Goal: Answer question/provide support: Share knowledge or assist other users

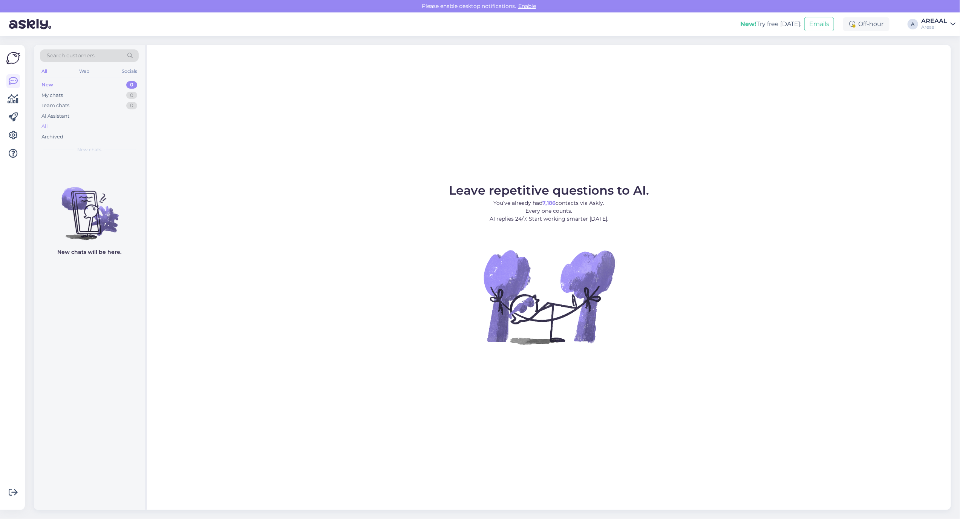
click at [69, 123] on div "All" at bounding box center [89, 126] width 99 height 11
click at [92, 125] on div "All" at bounding box center [89, 126] width 99 height 11
click at [99, 124] on div "All" at bounding box center [89, 126] width 99 height 11
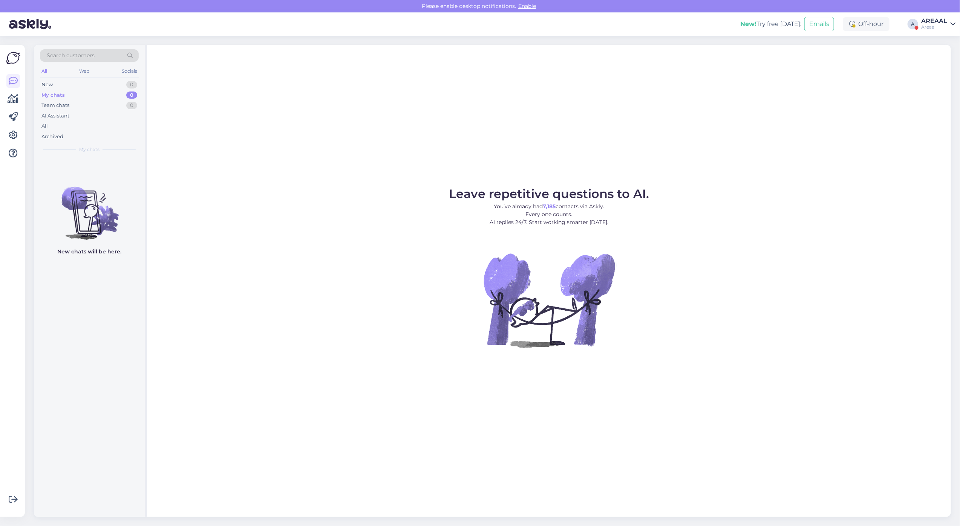
click at [924, 21] on div "AREAAL" at bounding box center [934, 21] width 26 height 6
click at [924, 54] on div "Nish Open" at bounding box center [909, 58] width 92 height 16
click at [933, 55] on button "Open" at bounding box center [938, 58] width 21 height 12
click at [114, 163] on div "#qeqosjrf" at bounding box center [97, 166] width 86 height 7
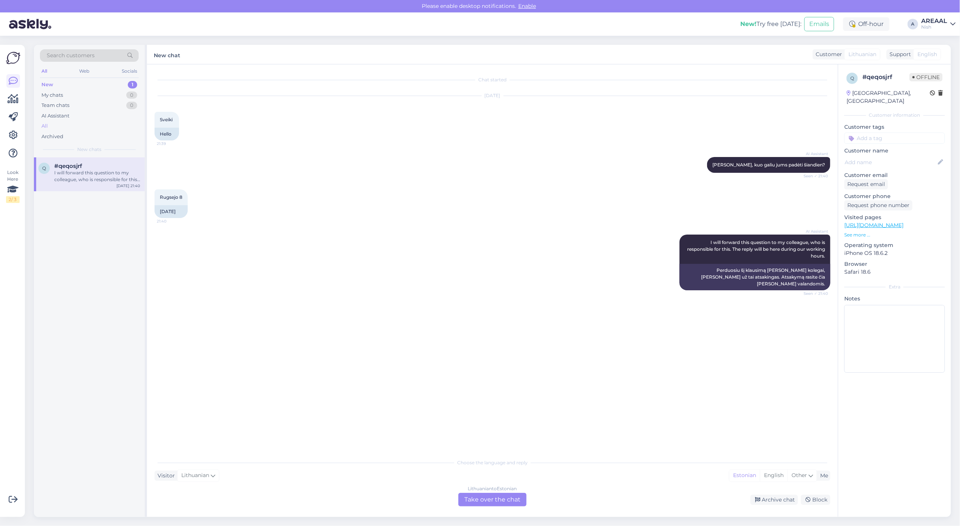
click at [114, 124] on div "All" at bounding box center [89, 126] width 99 height 11
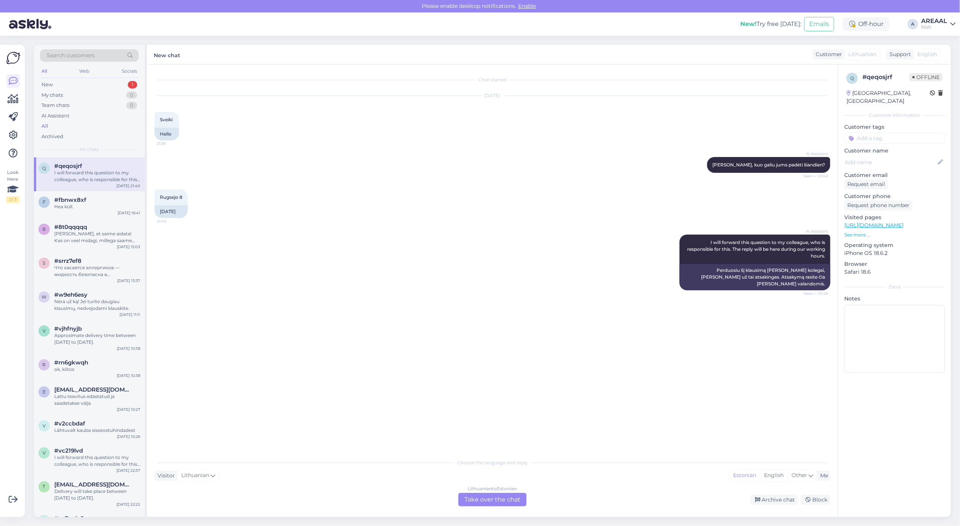
click at [497, 500] on div "Lithuanian to Estonian Take over the chat" at bounding box center [492, 500] width 68 height 14
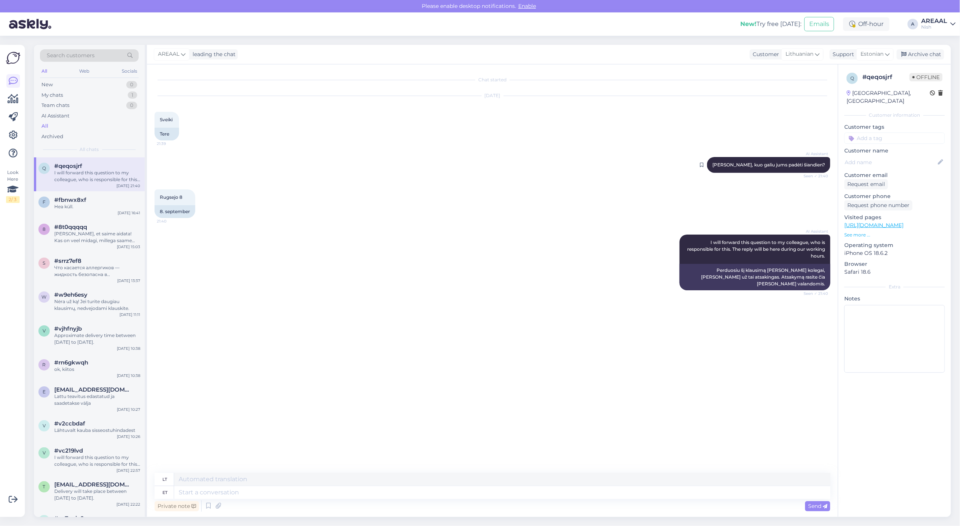
click at [796, 161] on div "AI Assistant Sveiki, kuo galiu jums padėti šiandien? Seen ✓ 21:40" at bounding box center [768, 165] width 123 height 16
copy div "Sveiki, kuo galiu jums padėti šiandien? Seen ✓ 21:40"
click at [414, 496] on textarea at bounding box center [502, 493] width 656 height 13
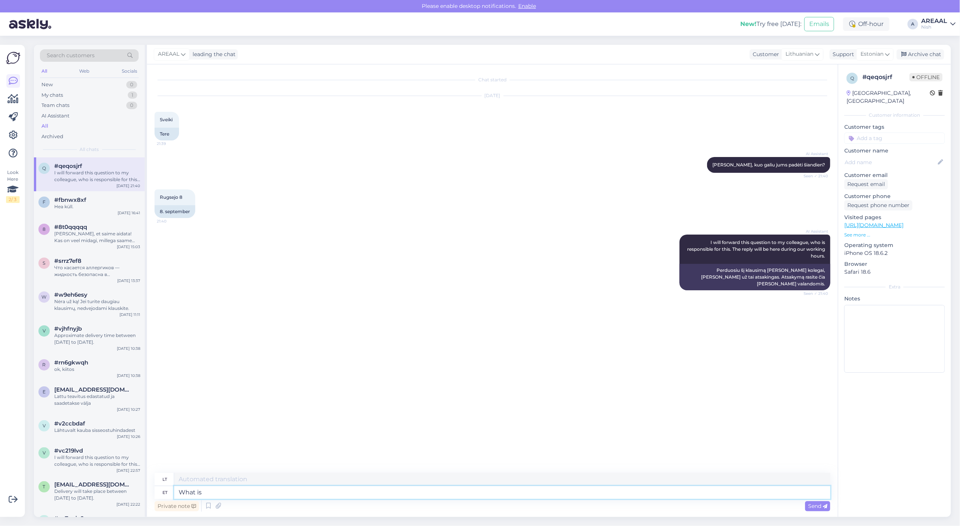
type textarea "What is"
type textarea "Kas"
type textarea "What is the"
type textarea "Kas yra"
type textarea "What is the order number"
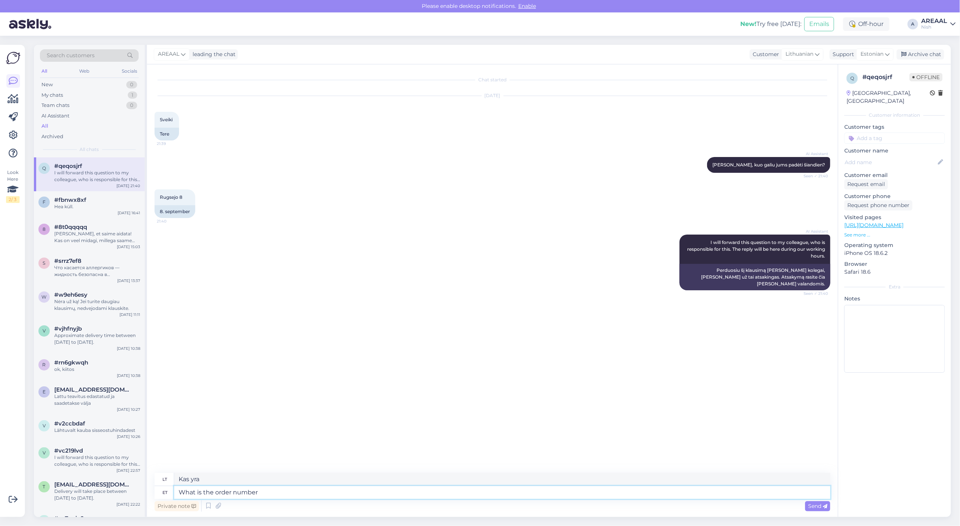
type textarea "Kokia tvarka?"
type textarea "What is the order number?"
type textarea "Koks užsakymo numeris?"
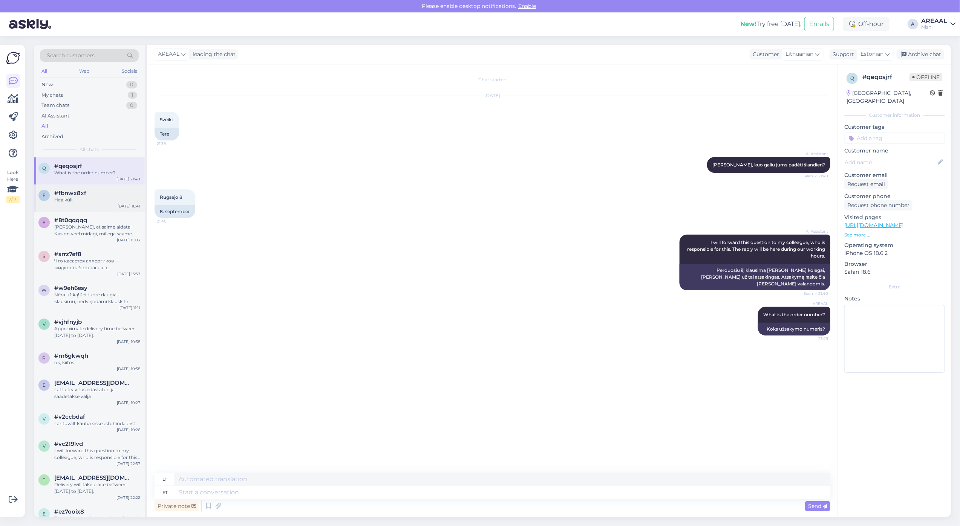
click at [102, 199] on div "Hea küll." at bounding box center [97, 200] width 86 height 7
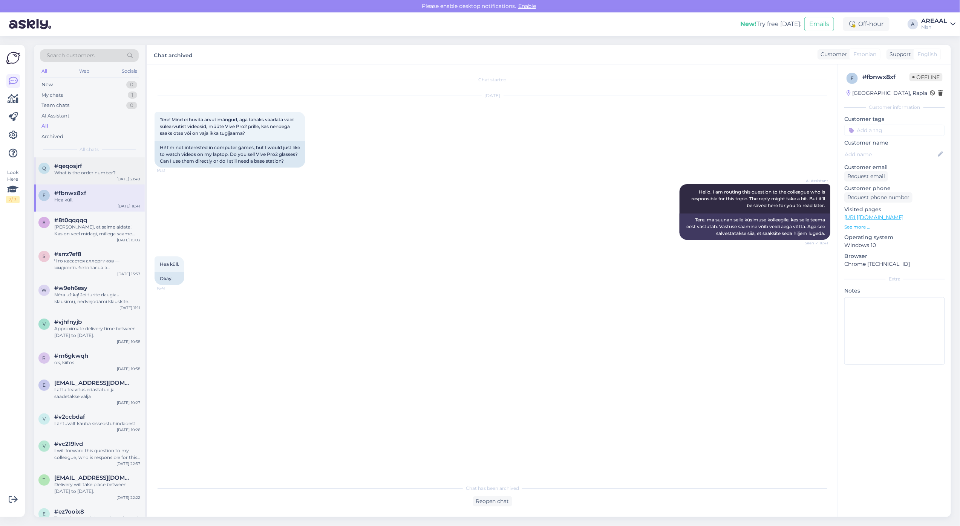
click at [96, 176] on div "What is the order number?" at bounding box center [97, 173] width 86 height 7
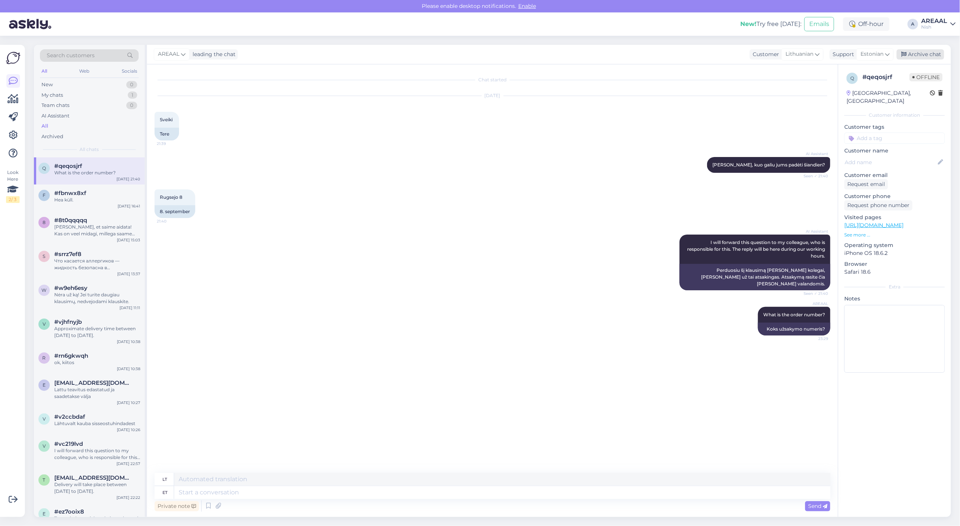
click at [913, 52] on div "Archive chat" at bounding box center [920, 54] width 47 height 10
click at [930, 23] on div "AREAAL" at bounding box center [934, 21] width 26 height 6
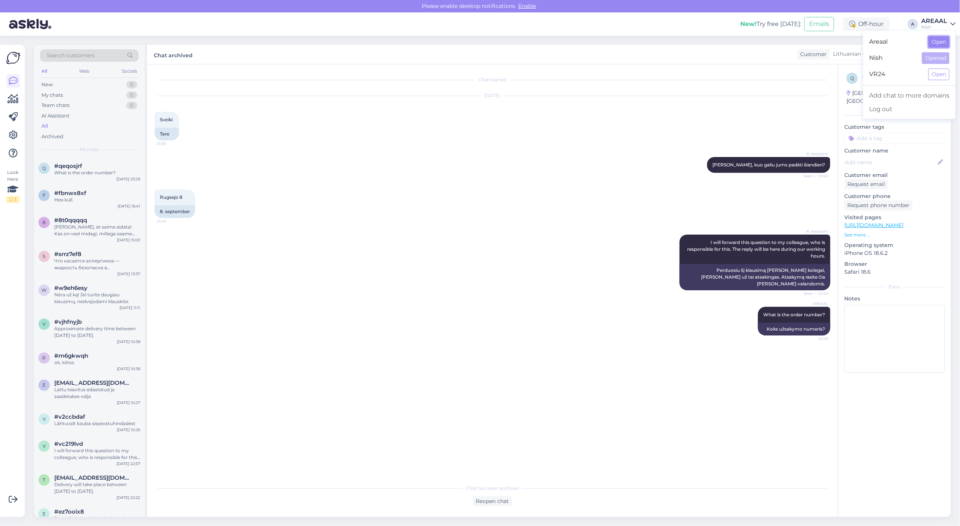
click at [934, 41] on button "Open" at bounding box center [938, 42] width 21 height 12
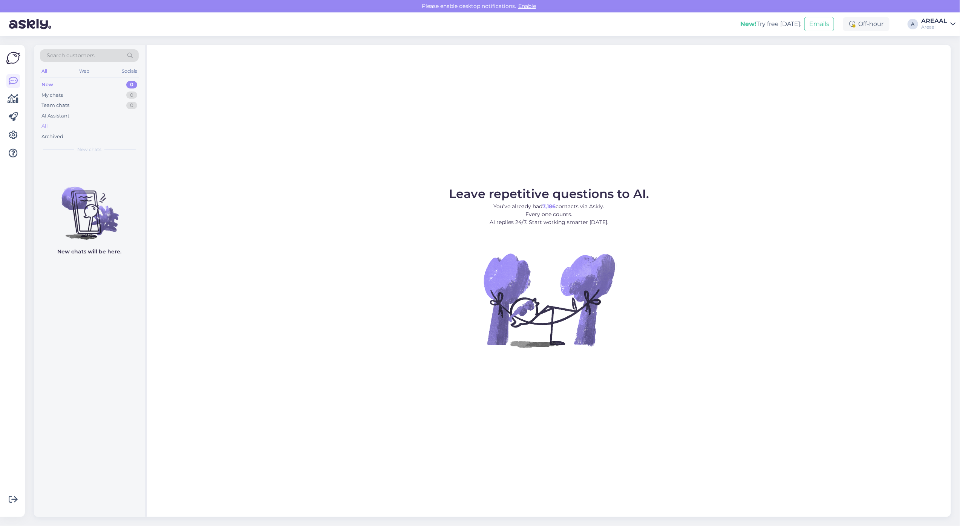
click at [88, 130] on div "All" at bounding box center [89, 126] width 99 height 11
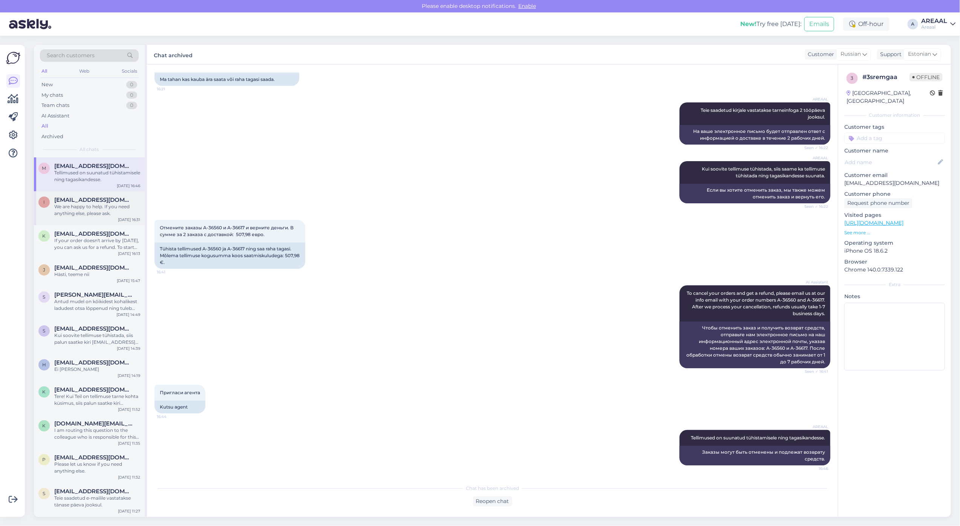
click at [97, 211] on div "We are happy to help. If you need anything else, please ask." at bounding box center [97, 211] width 86 height 14
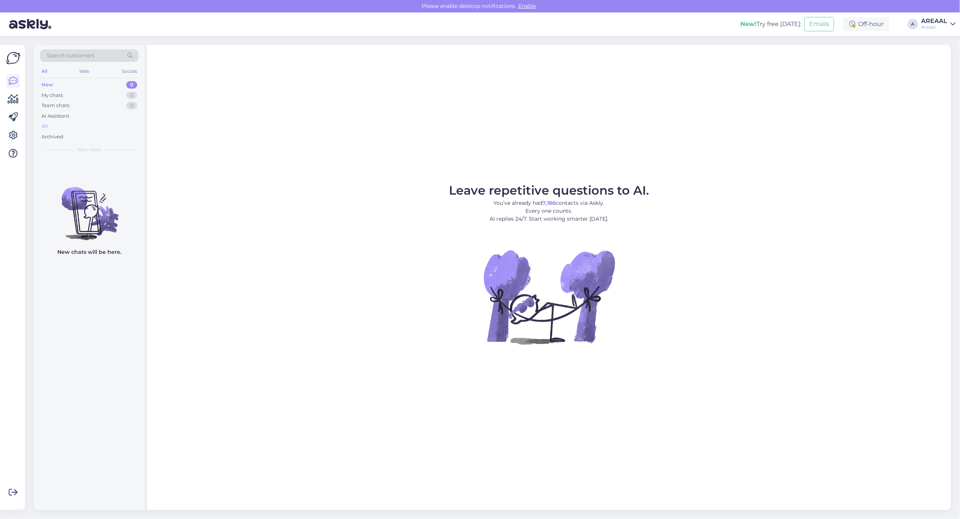
click at [79, 128] on div "All" at bounding box center [89, 126] width 99 height 11
click at [52, 124] on div "All" at bounding box center [89, 126] width 99 height 11
click at [764, 161] on div "Leave repetitive questions to AI. You’ve already had 7,186 contacts via Askly. …" at bounding box center [549, 277] width 804 height 465
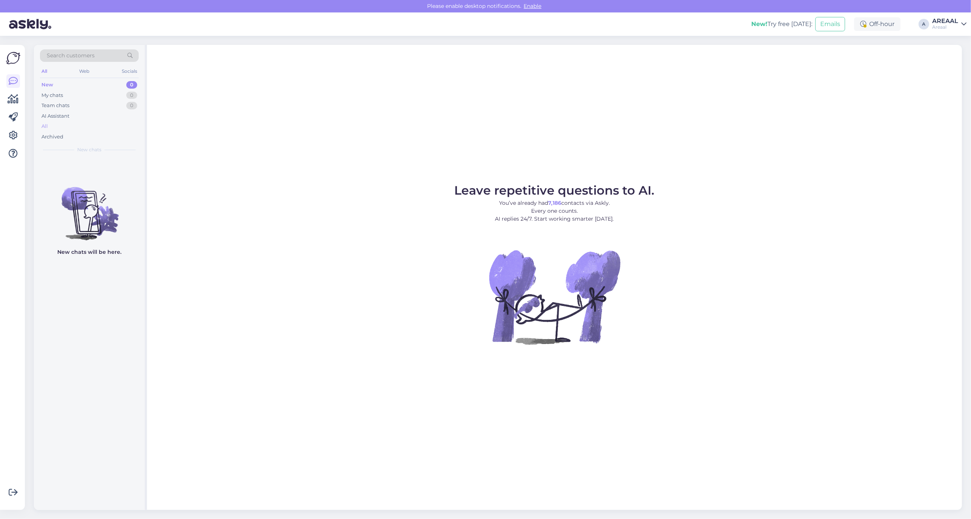
click at [117, 121] on div "AI Assistant" at bounding box center [89, 116] width 99 height 11
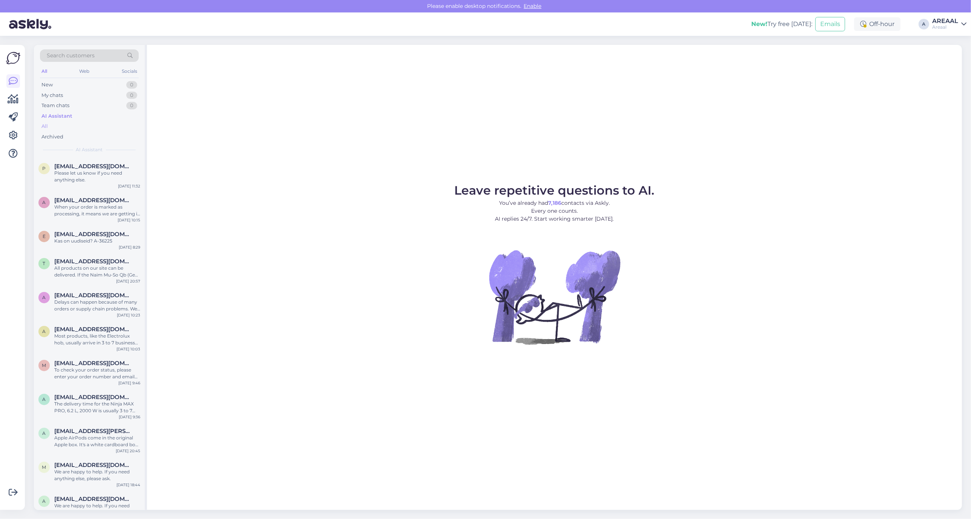
click at [117, 124] on div "All" at bounding box center [89, 126] width 99 height 11
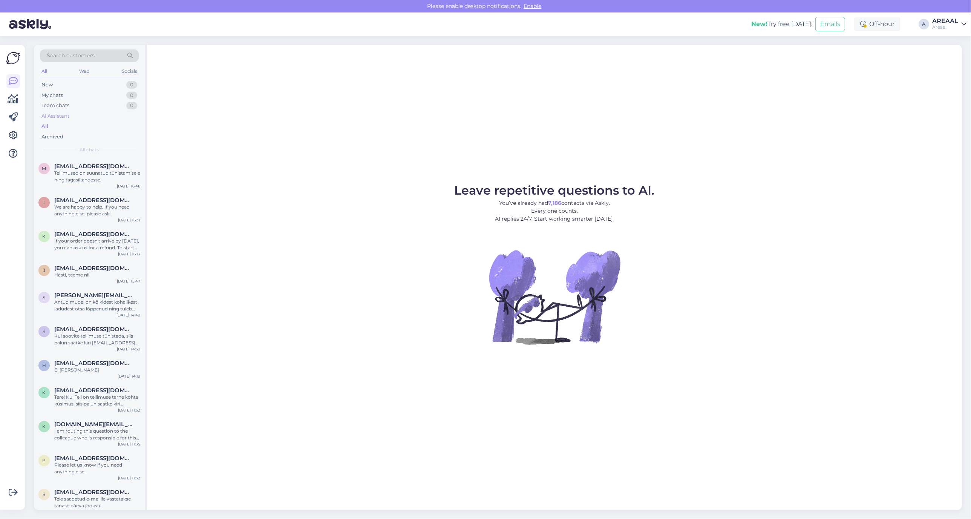
click at [117, 119] on div "AI Assistant" at bounding box center [89, 116] width 99 height 11
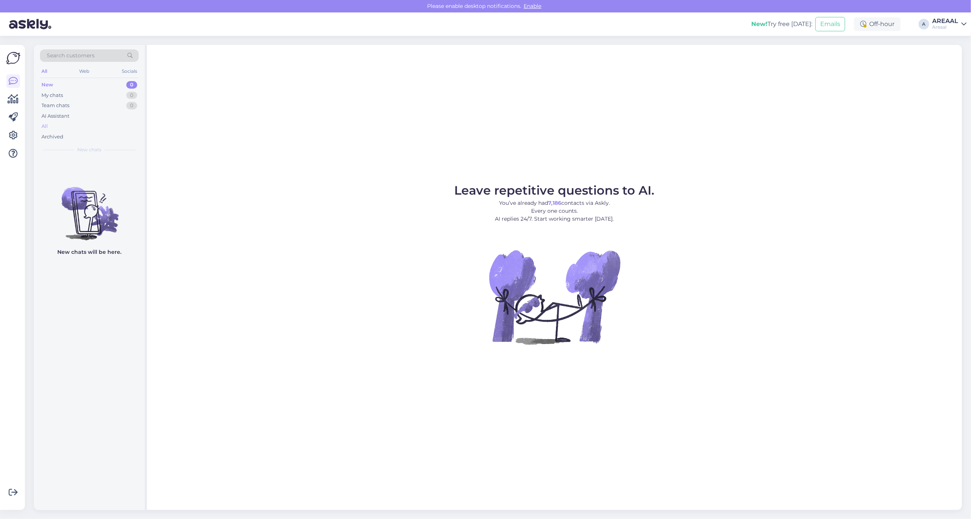
click at [95, 125] on div "All" at bounding box center [89, 126] width 99 height 11
click at [118, 124] on div "All" at bounding box center [89, 126] width 99 height 11
click at [815, 278] on figure "Leave repetitive questions to AI. You’ve already had 7,186 contacts via Askly. …" at bounding box center [554, 274] width 801 height 180
click at [88, 129] on div "All" at bounding box center [89, 126] width 99 height 11
click at [68, 124] on div "All" at bounding box center [89, 126] width 99 height 11
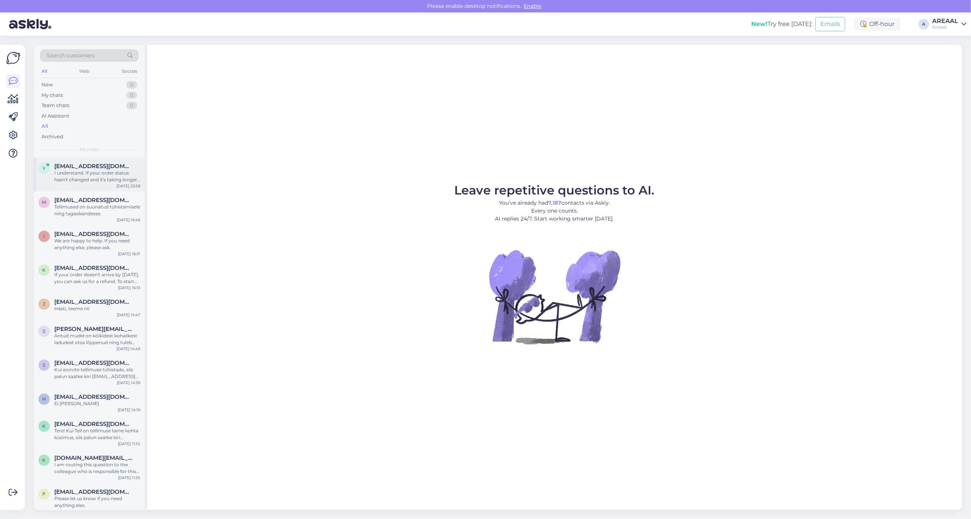
click at [98, 185] on div "y yltsmees@gmail.com I understand. If your order status hasn't changed and it's…" at bounding box center [89, 175] width 111 height 34
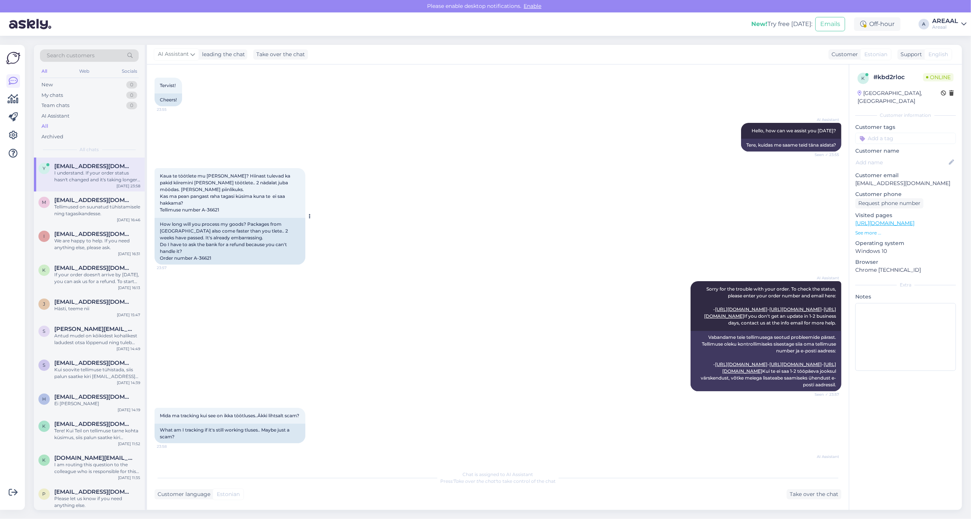
scroll to position [24, 0]
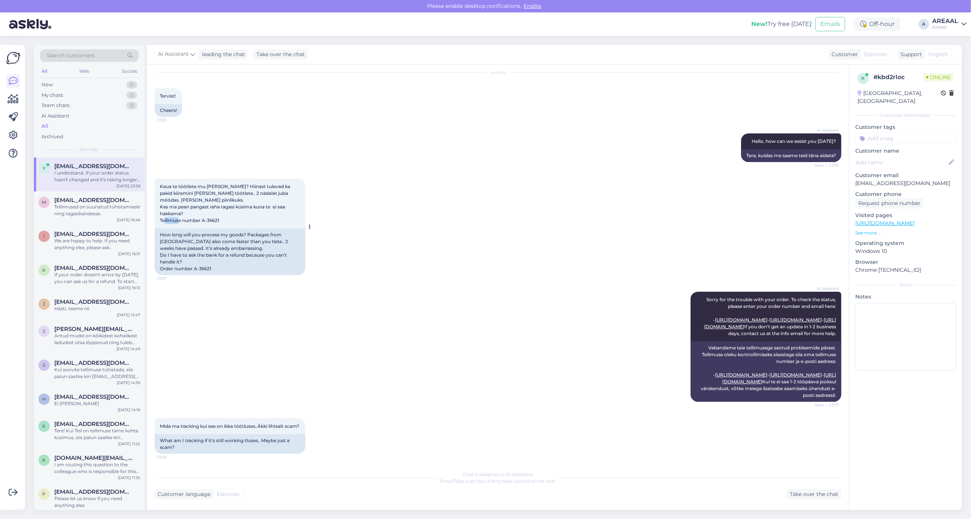
click at [204, 221] on div "Kaua te töötlete mu kaupa? Hiinast tulevad ka pakid kiiremini kui teie töötlete…" at bounding box center [230, 204] width 151 height 50
copy span "A-36621"
drag, startPoint x: 203, startPoint y: 221, endPoint x: 230, endPoint y: 221, distance: 27.1
click at [230, 221] on div "Kaua te töötlete mu kaupa? Hiinast tulevad ka pakid kiiremini kui teie töötlete…" at bounding box center [230, 204] width 151 height 50
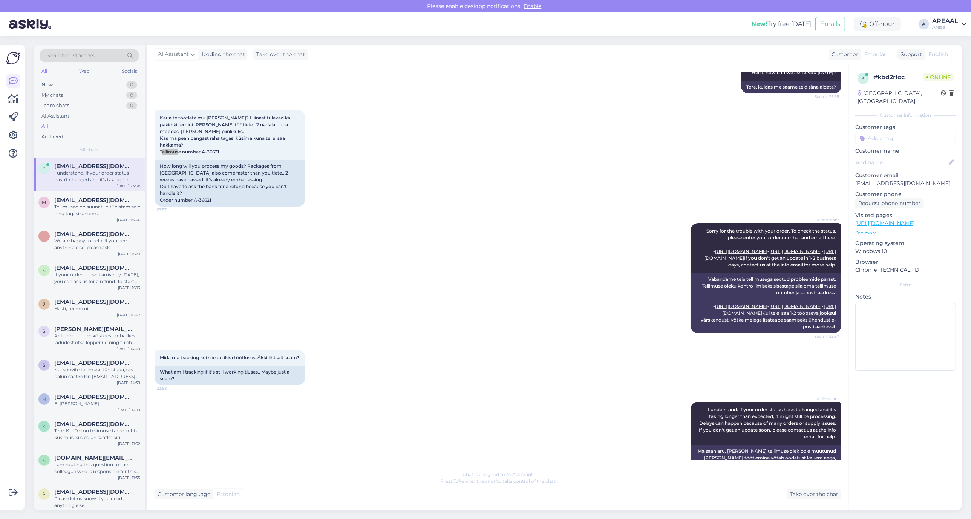
scroll to position [165, 0]
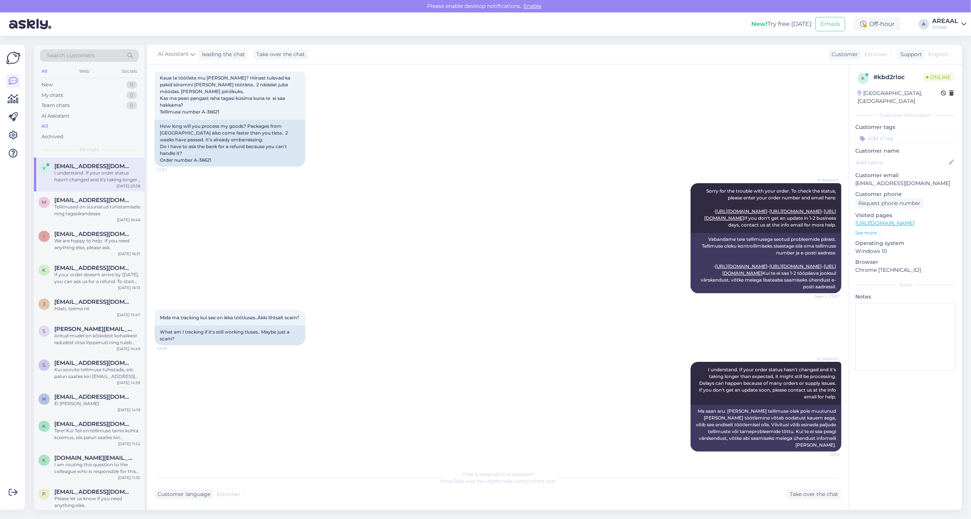
click at [213, 175] on div "AI Assistant Sorry for the trouble with your order. To check the status, please…" at bounding box center [498, 238] width 687 height 127
click at [290, 175] on div "AI Assistant Sorry for the trouble with your order. To check the status, please…" at bounding box center [498, 238] width 687 height 127
drag, startPoint x: 311, startPoint y: 203, endPoint x: 313, endPoint y: 207, distance: 4.2
click at [311, 203] on div "AI Assistant Sorry for the trouble with your order. To check the status, please…" at bounding box center [498, 238] width 687 height 127
click at [941, 25] on div "Areaal" at bounding box center [945, 27] width 26 height 6
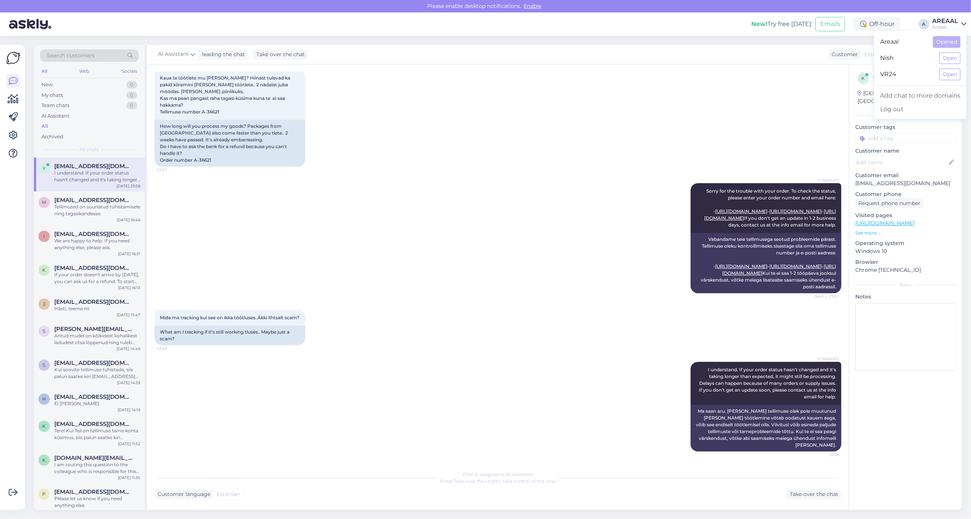
click at [941, 25] on div "Areaal" at bounding box center [945, 27] width 26 height 6
click at [434, 176] on div "AI Assistant Sorry for the trouble with your order. To check the status, please…" at bounding box center [498, 238] width 687 height 127
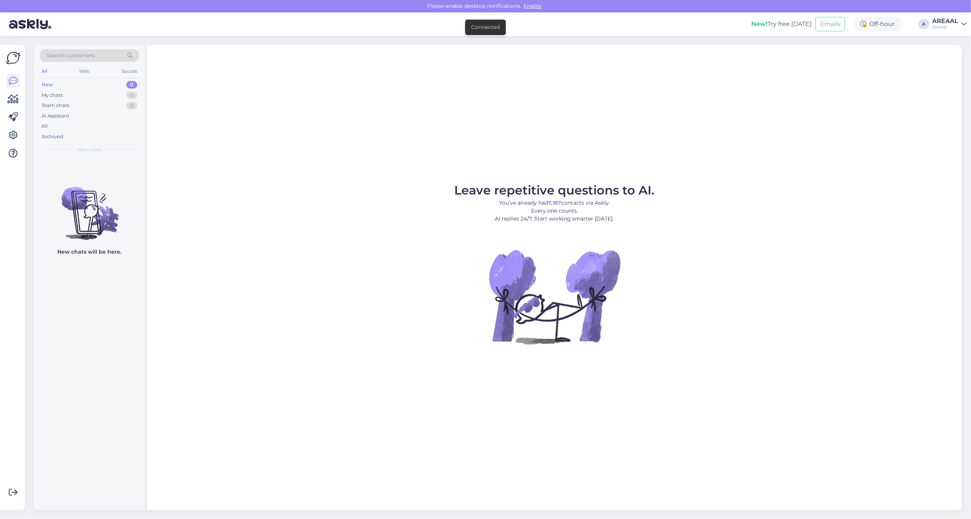
click at [686, 118] on div "Leave repetitive questions to AI. You’ve already had 7,187 contacts via Askly. …" at bounding box center [554, 277] width 815 height 465
click at [786, 136] on div "Leave repetitive questions to AI. You’ve already had 7,187 contacts via Askly. …" at bounding box center [554, 277] width 815 height 465
drag, startPoint x: 796, startPoint y: 0, endPoint x: 719, endPoint y: 90, distance: 118.4
click at [724, 87] on div "Leave repetitive questions to AI. You’ve already had 7,187 contacts via Askly. …" at bounding box center [554, 277] width 815 height 465
click at [512, 98] on div "Leave repetitive questions to AI. You’ve already had 7,187 contacts via Askly. …" at bounding box center [554, 277] width 815 height 465
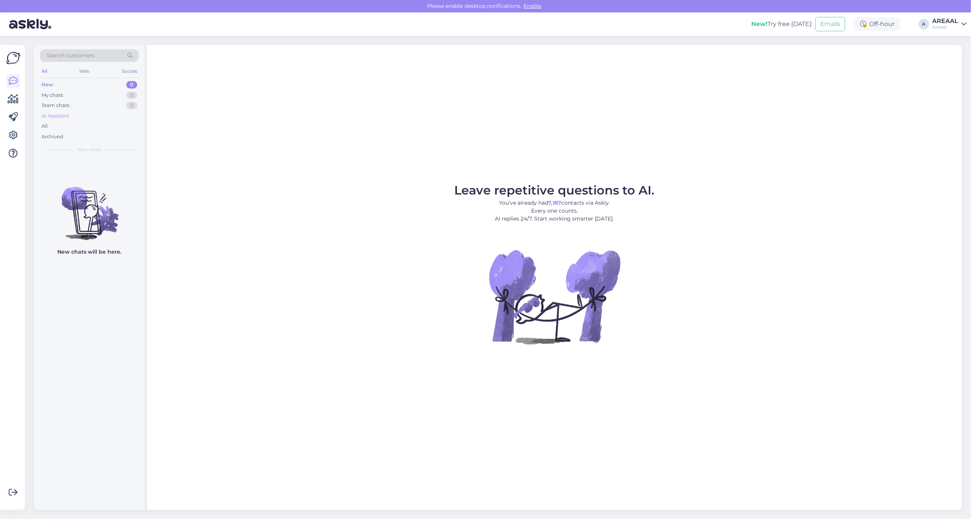
click at [72, 113] on div "AI Assistant" at bounding box center [89, 116] width 99 height 11
click at [77, 129] on div "All" at bounding box center [89, 126] width 99 height 11
click at [101, 124] on div "All" at bounding box center [89, 126] width 99 height 11
click at [89, 126] on div "All" at bounding box center [89, 126] width 99 height 11
click at [79, 125] on div "All" at bounding box center [89, 126] width 99 height 11
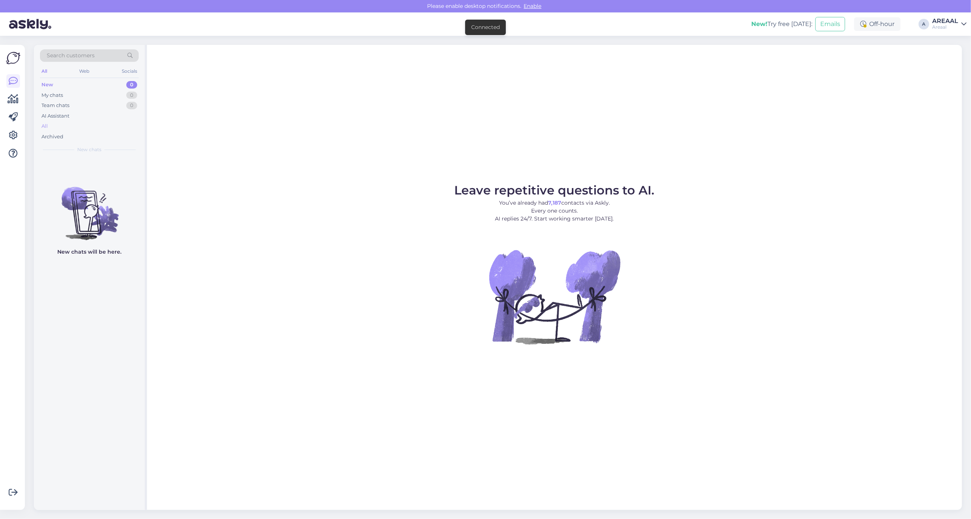
click at [82, 124] on div "All" at bounding box center [89, 126] width 99 height 11
click at [117, 132] on div "Archived" at bounding box center [89, 137] width 99 height 11
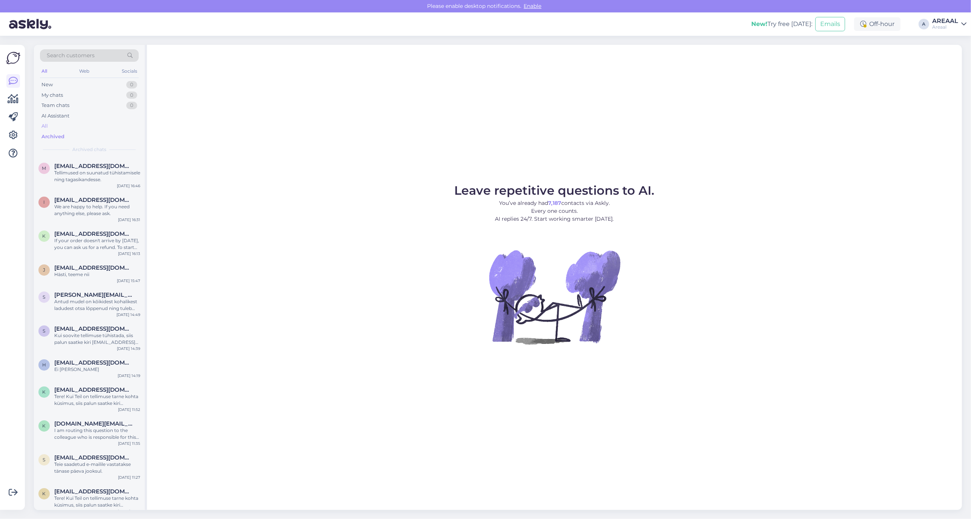
click at [114, 127] on div "All" at bounding box center [89, 126] width 99 height 11
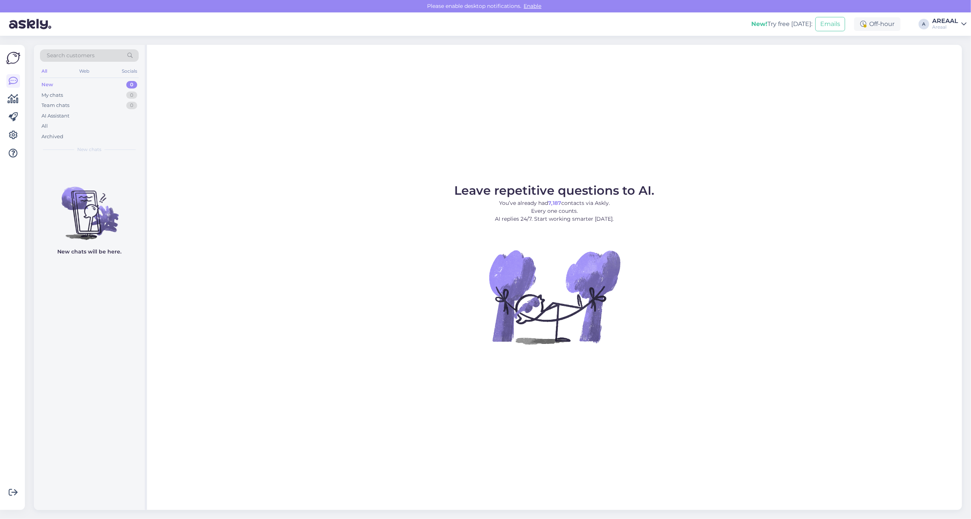
click at [75, 124] on div "All" at bounding box center [89, 126] width 99 height 11
click at [78, 127] on div "All" at bounding box center [89, 126] width 99 height 11
click at [108, 118] on div "AI Assistant" at bounding box center [89, 116] width 99 height 11
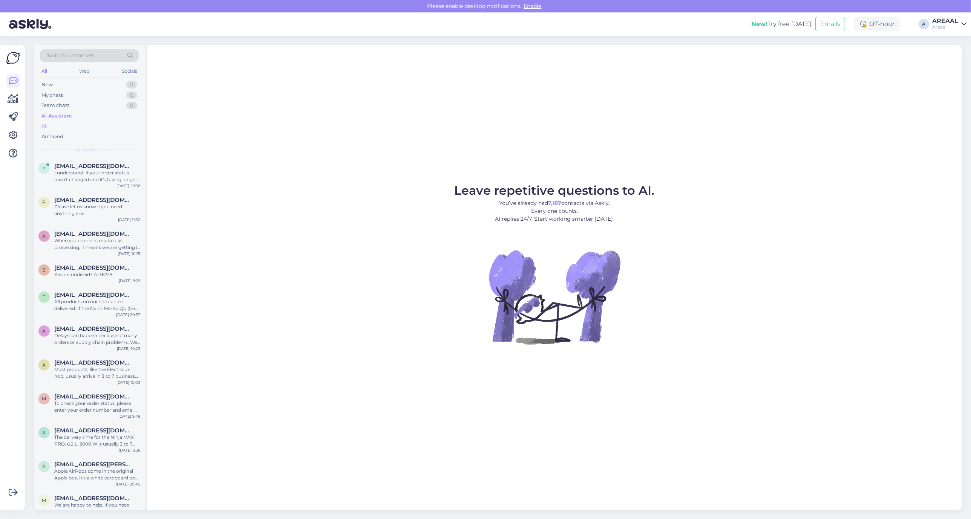
click at [108, 130] on div "All" at bounding box center [89, 126] width 99 height 11
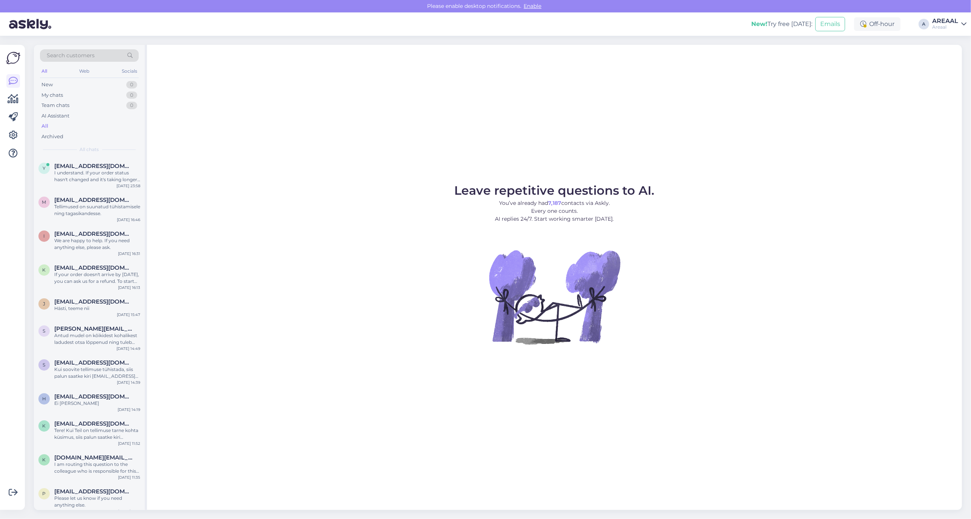
click at [304, 140] on div "Leave repetitive questions to AI. You’ve already had 7,187 contacts via Askly. …" at bounding box center [554, 277] width 815 height 465
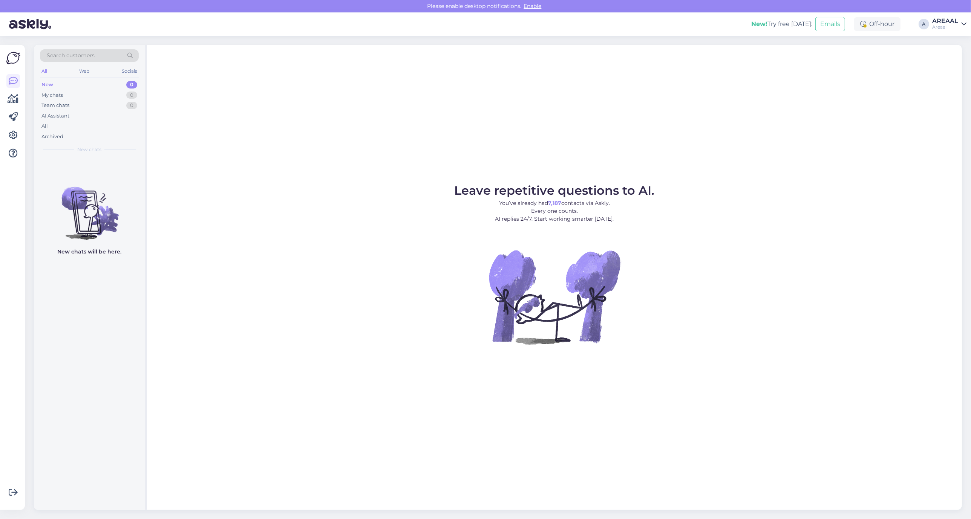
click at [79, 128] on div "All" at bounding box center [89, 126] width 99 height 11
click at [46, 125] on div "All" at bounding box center [44, 126] width 6 height 8
click at [101, 133] on div "Archived" at bounding box center [89, 137] width 99 height 11
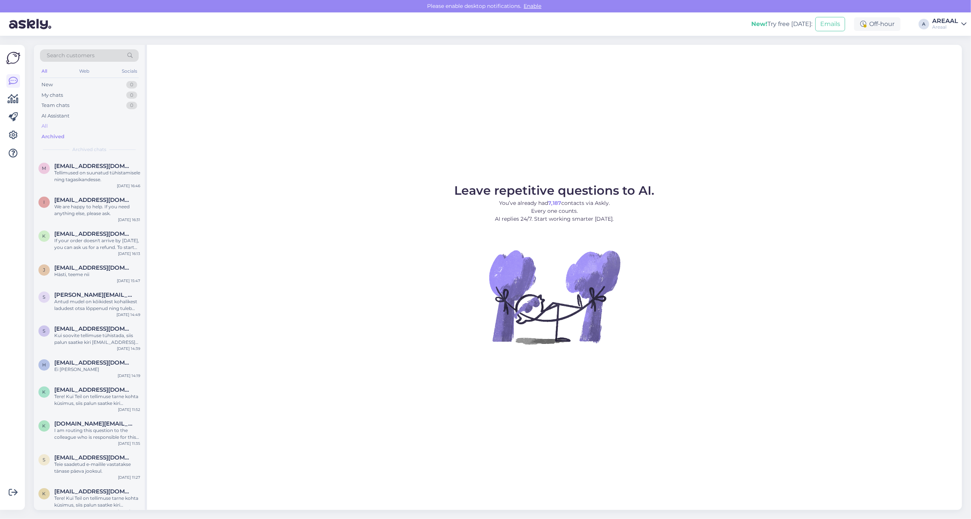
click at [100, 130] on div "All" at bounding box center [89, 126] width 99 height 11
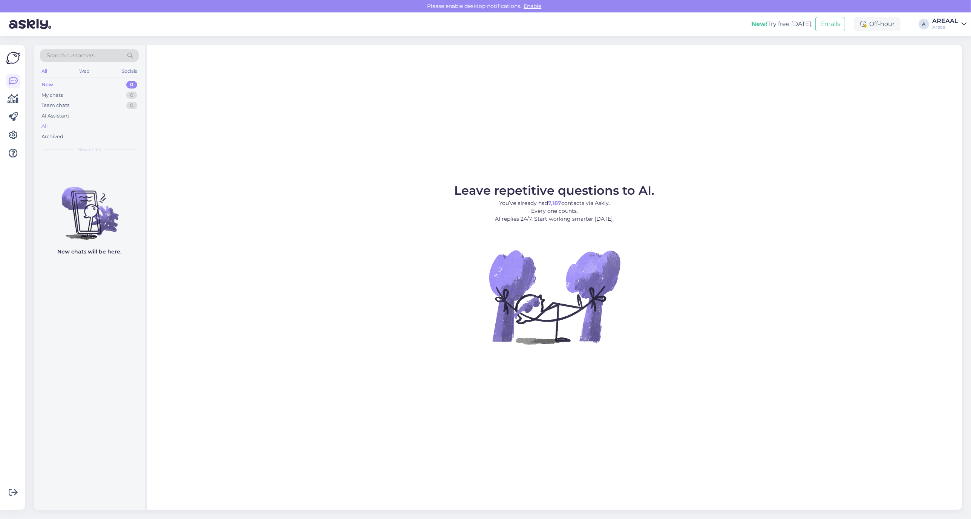
click at [105, 123] on div "All" at bounding box center [89, 126] width 99 height 11
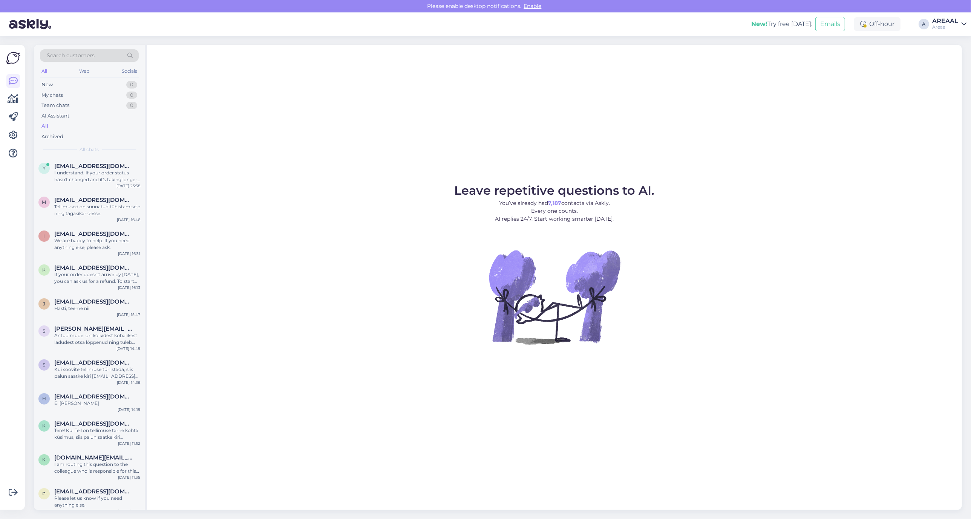
click at [607, 127] on div "Leave repetitive questions to AI. You’ve already had 7,187 contacts via Askly. …" at bounding box center [554, 277] width 815 height 465
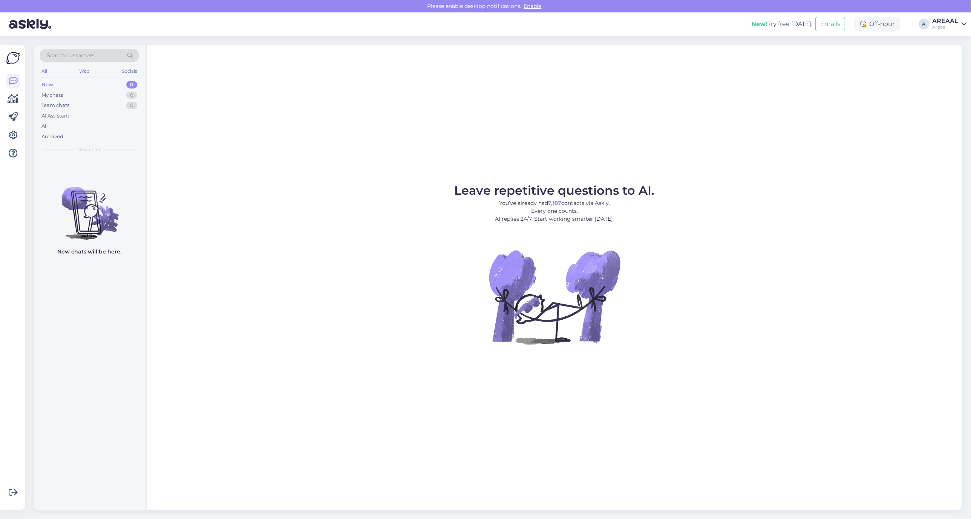
drag, startPoint x: 367, startPoint y: 210, endPoint x: 381, endPoint y: 222, distance: 18.7
click at [367, 210] on figure "Leave repetitive questions to AI. You’ve already had 7,187 contacts via Askly. …" at bounding box center [554, 275] width 801 height 180
click at [400, 282] on figure "Leave repetitive questions to AI. You’ve already had 7,187 contacts via Askly. …" at bounding box center [554, 275] width 801 height 180
click at [89, 117] on div "AI Assistant" at bounding box center [89, 116] width 99 height 11
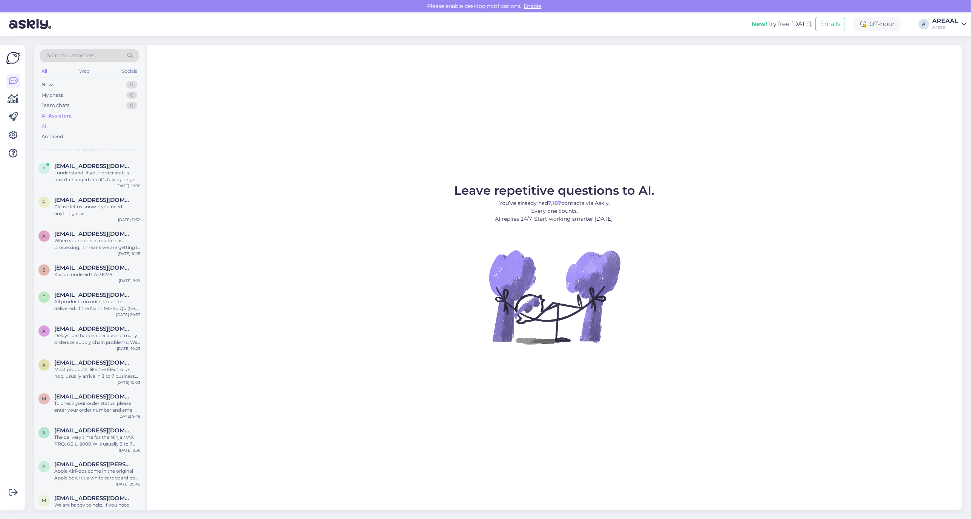
click at [84, 127] on div "All" at bounding box center [89, 126] width 99 height 11
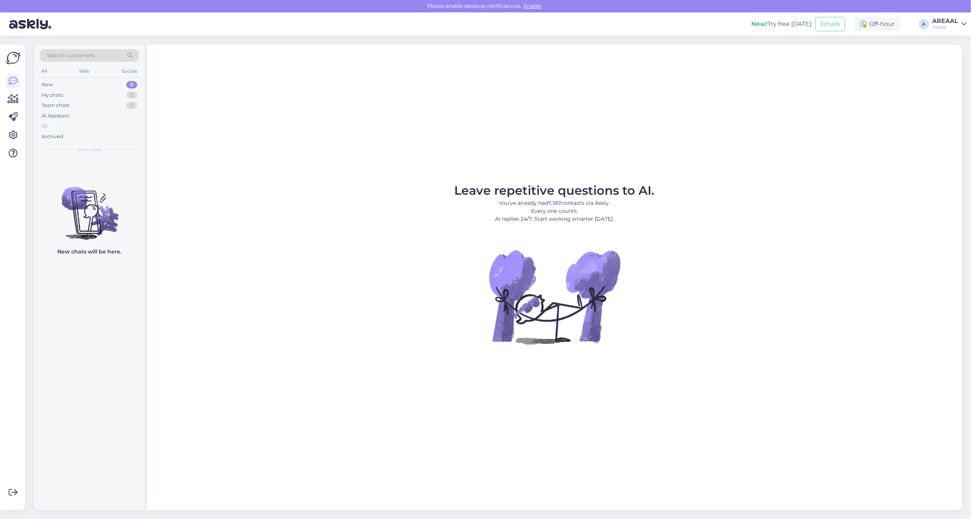
click at [104, 124] on div "All" at bounding box center [89, 126] width 99 height 11
click at [68, 130] on div "All" at bounding box center [89, 126] width 99 height 11
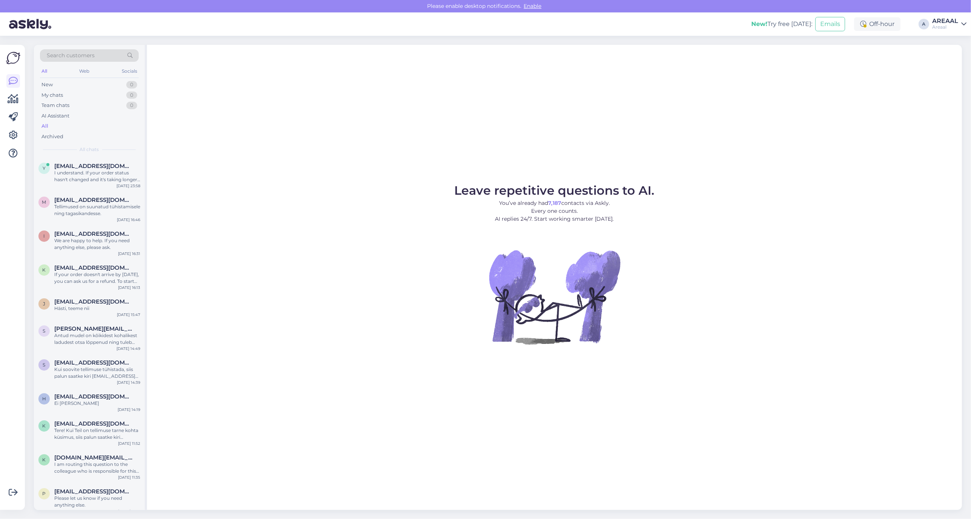
click at [63, 126] on div "All" at bounding box center [89, 126] width 99 height 11
